Goal: Information Seeking & Learning: Learn about a topic

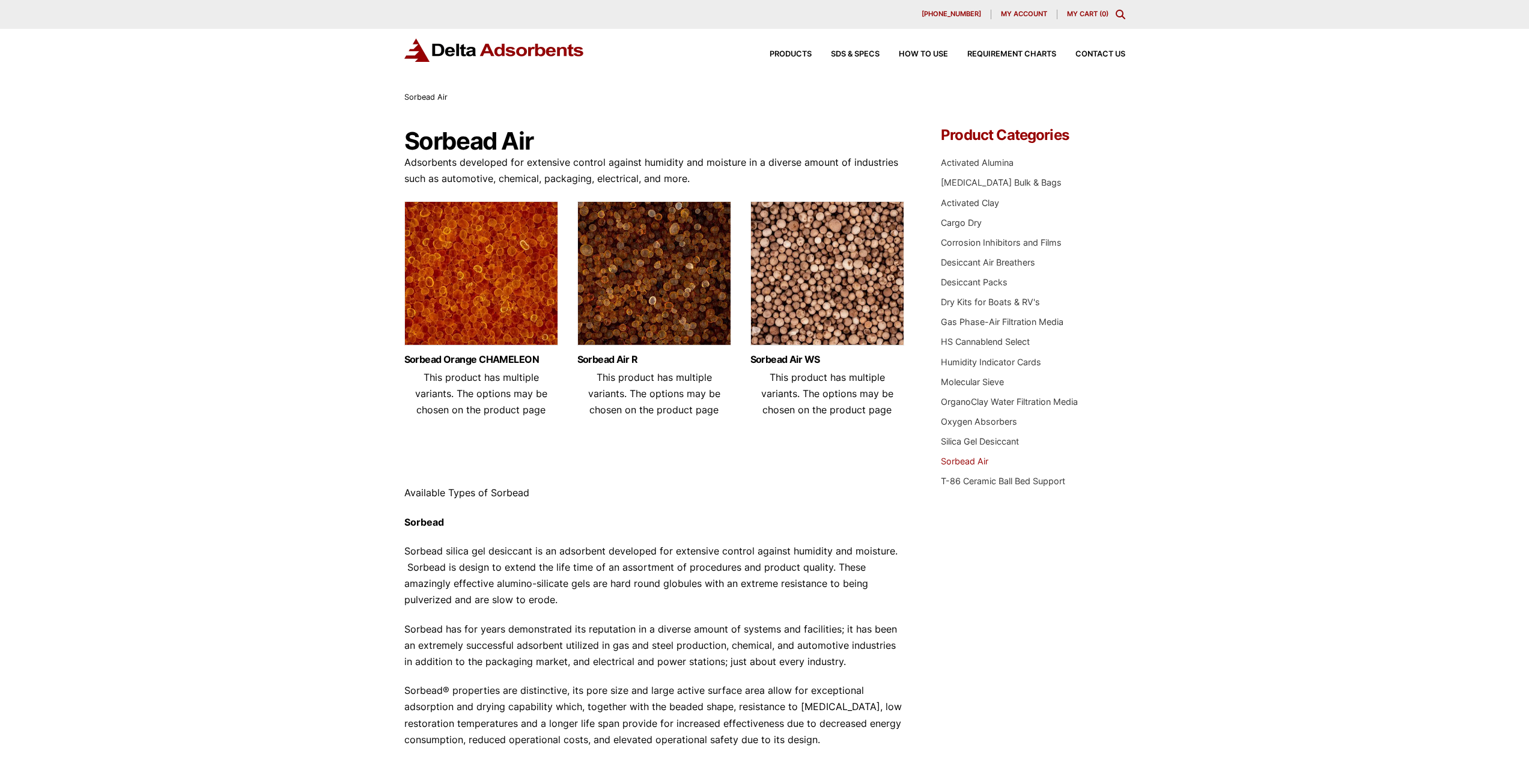
click at [454, 291] on img at bounding box center [481, 276] width 154 height 150
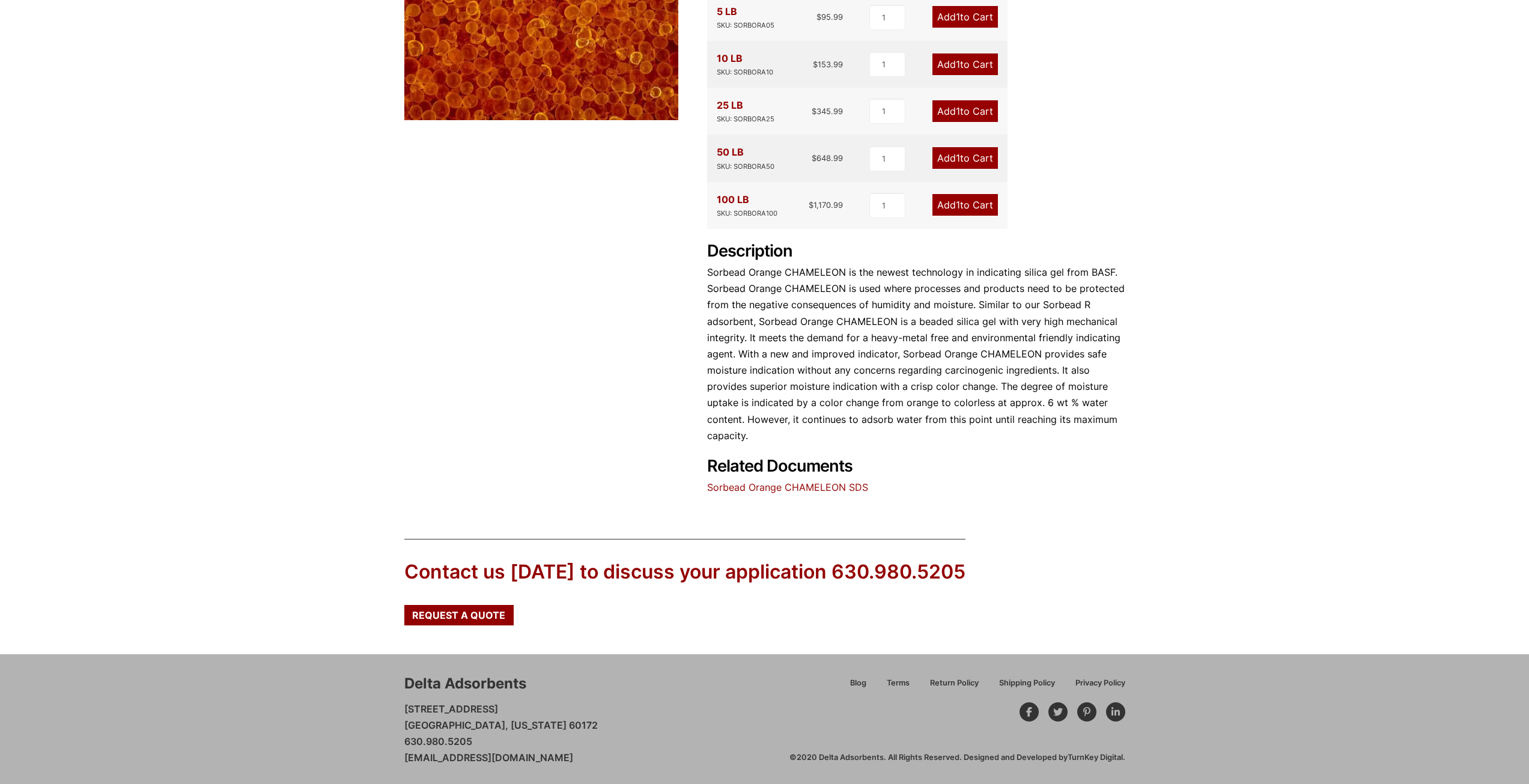
scroll to position [333, 0]
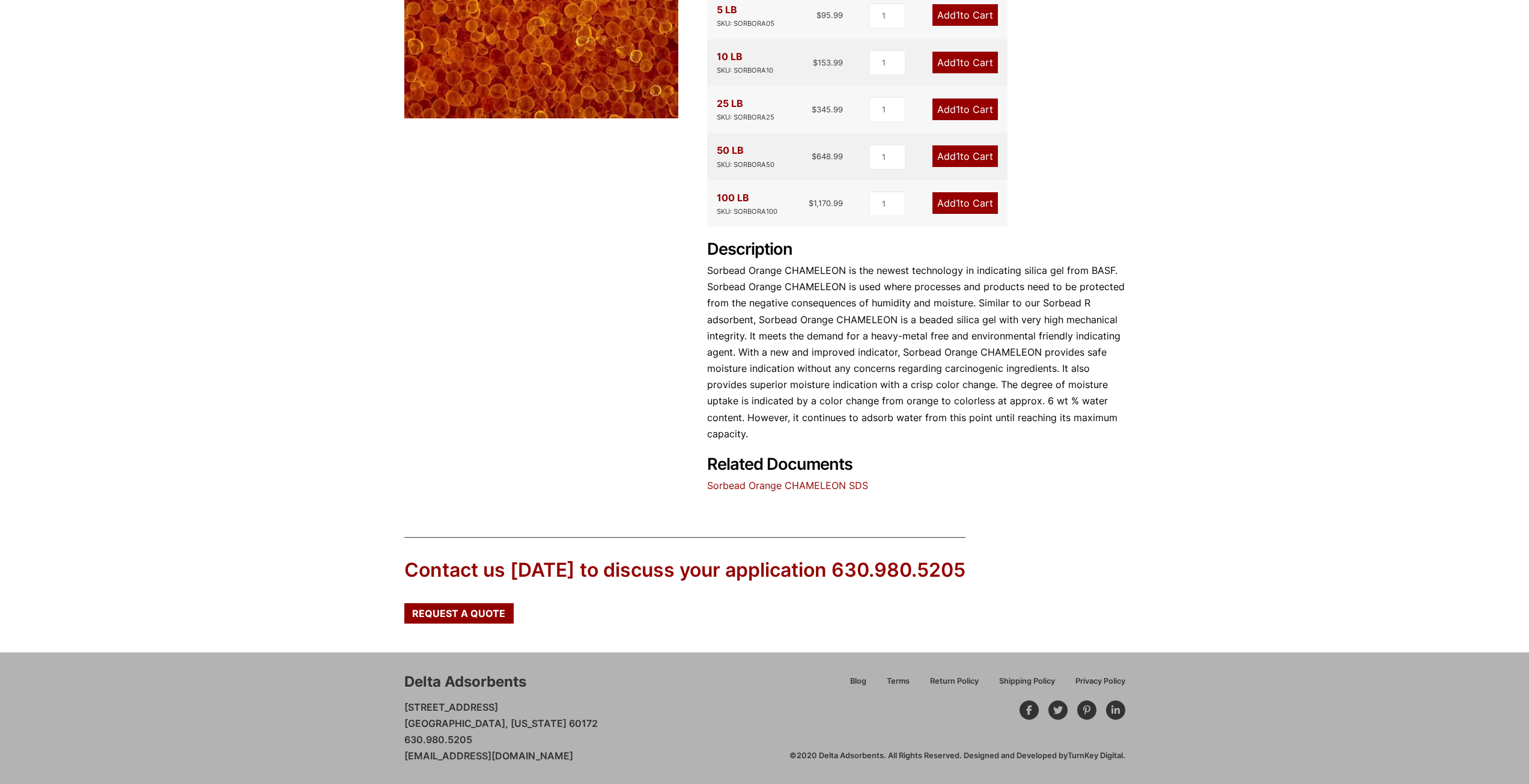
click at [809, 485] on link "Sorbead Orange CHAMELEON SDS" at bounding box center [787, 485] width 161 height 12
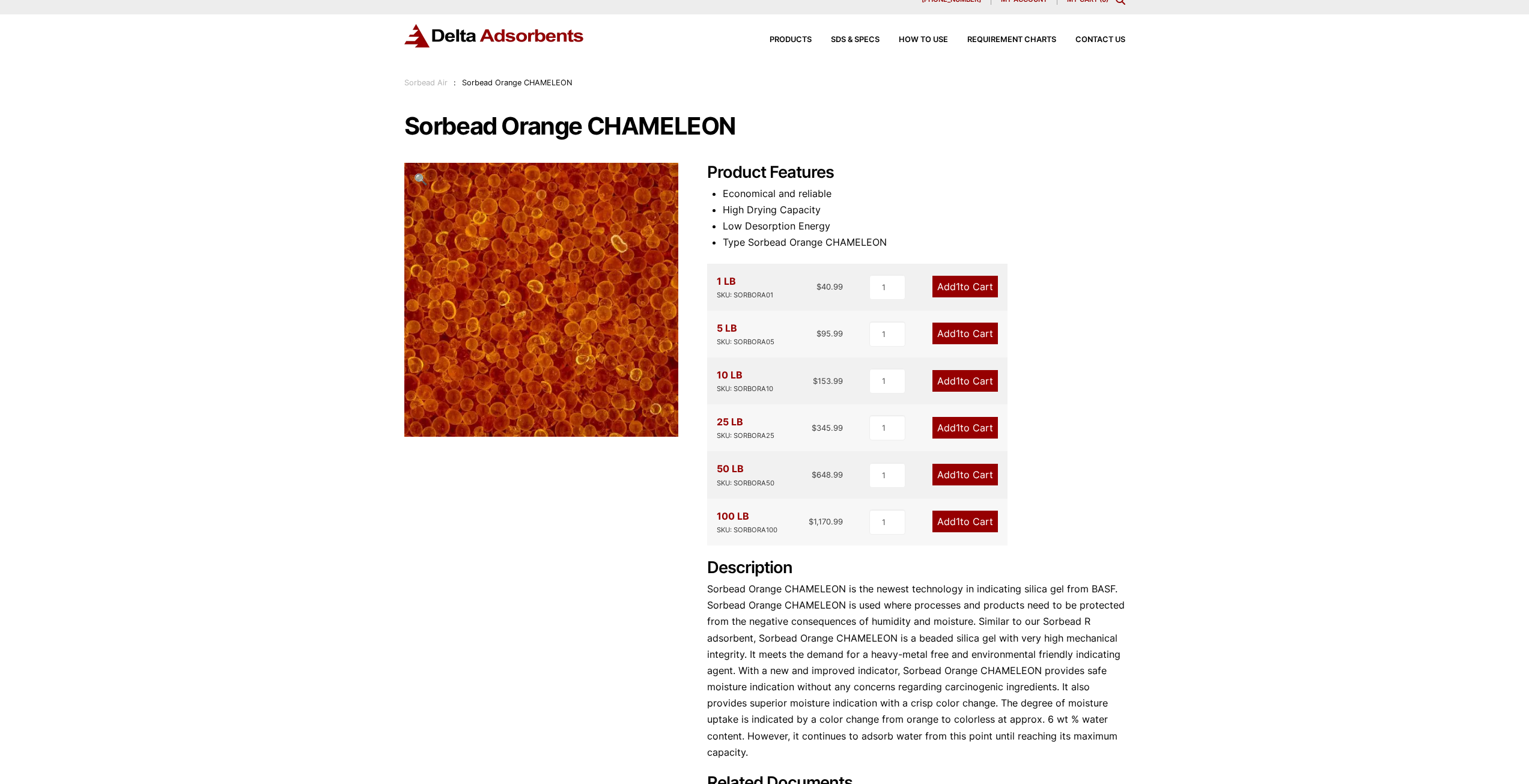
scroll to position [0, 0]
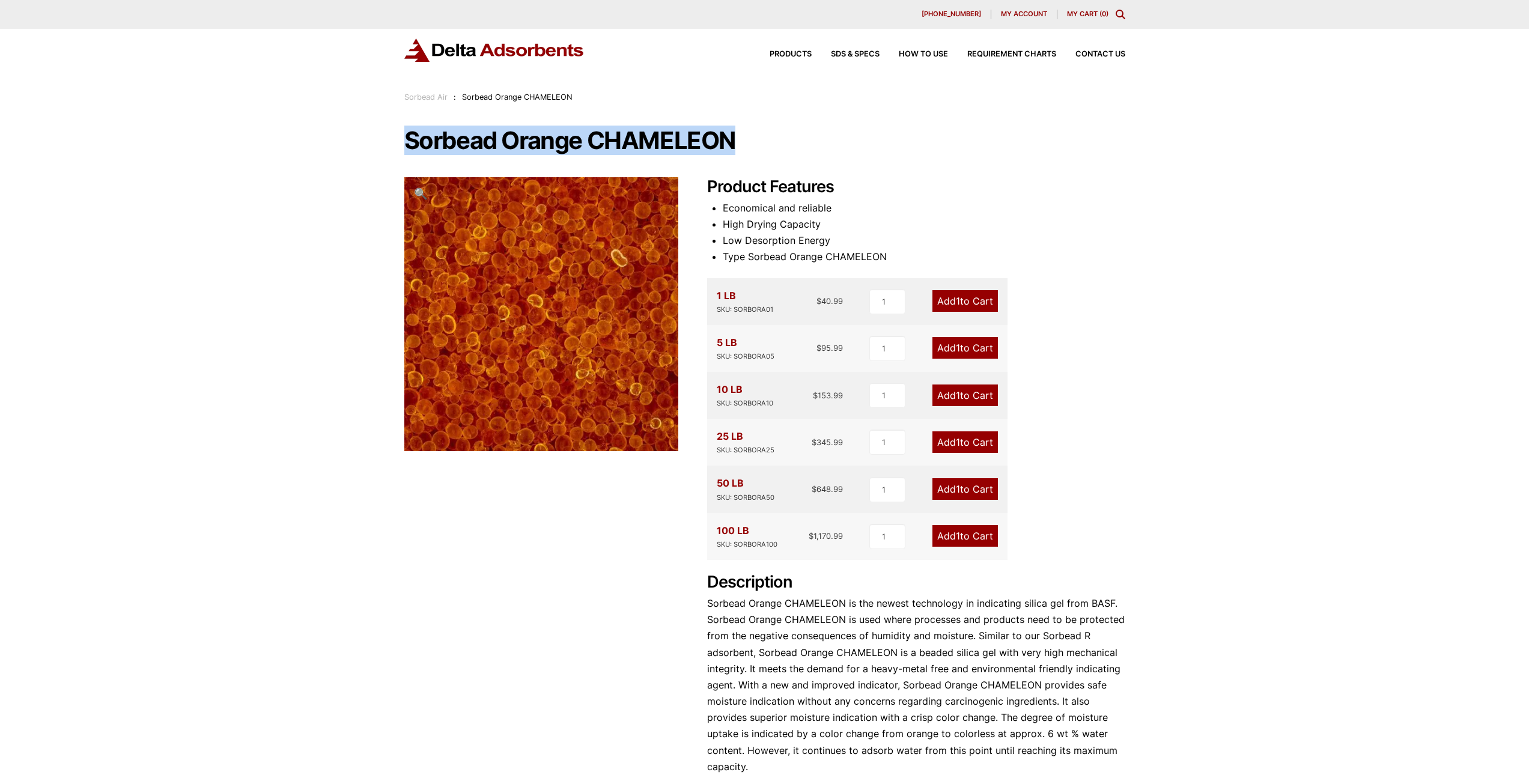
drag, startPoint x: 402, startPoint y: 140, endPoint x: 741, endPoint y: 159, distance: 339.5
click at [741, 159] on div "Our website has detected that you are using an outdated browser that will preve…" at bounding box center [764, 558] width 1529 height 1117
click at [915, 52] on span "How to Use" at bounding box center [923, 54] width 49 height 8
